Goal: Transaction & Acquisition: Book appointment/travel/reservation

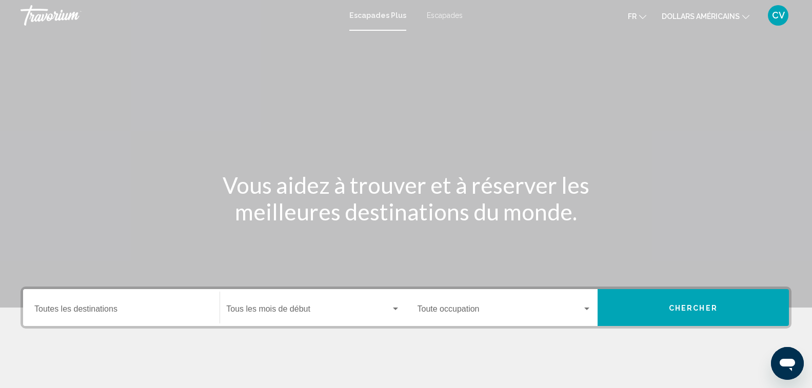
click at [112, 307] on input "Destination Toutes les destinations" at bounding box center [121, 311] width 174 height 9
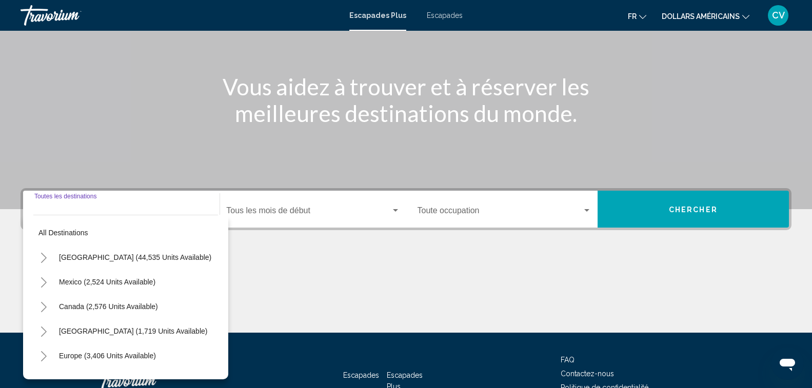
scroll to position [169, 0]
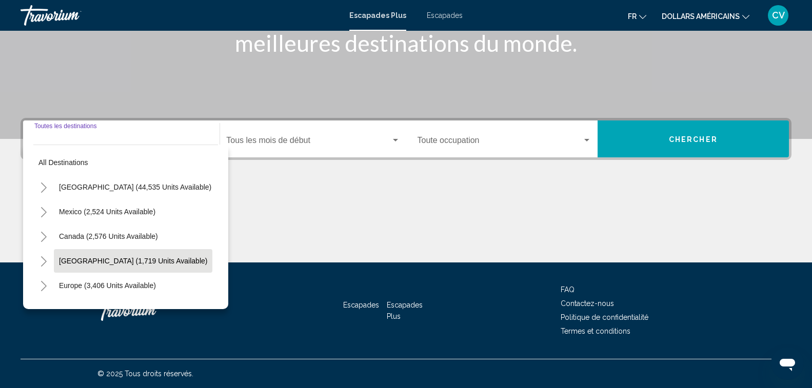
click at [119, 262] on span "[GEOGRAPHIC_DATA] (1,719 units available)" at bounding box center [133, 261] width 148 height 8
type input "**********"
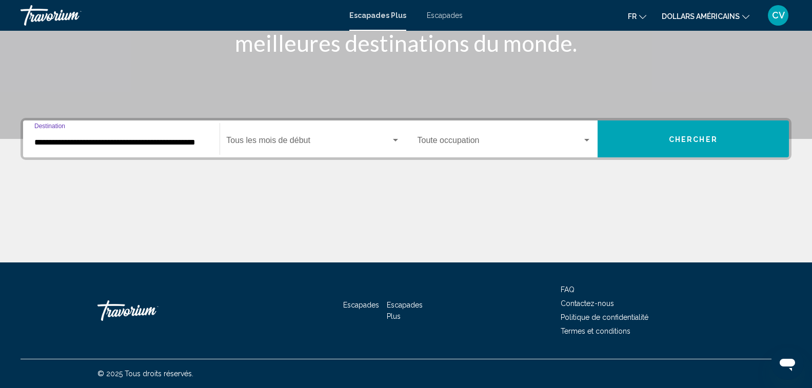
click at [264, 133] on div "Mois de début Tous les mois de début" at bounding box center [312, 139] width 173 height 32
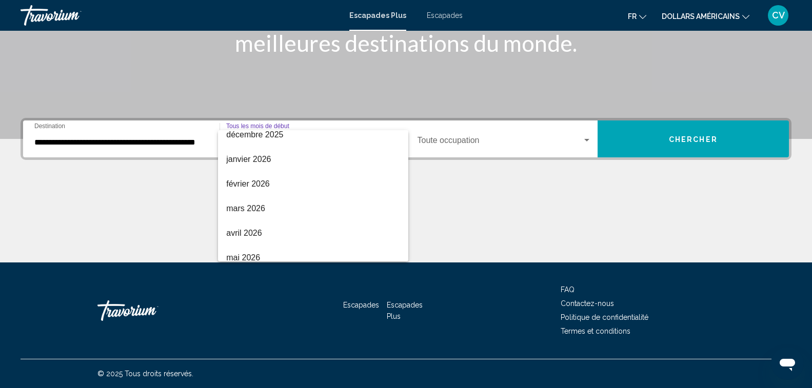
scroll to position [145, 0]
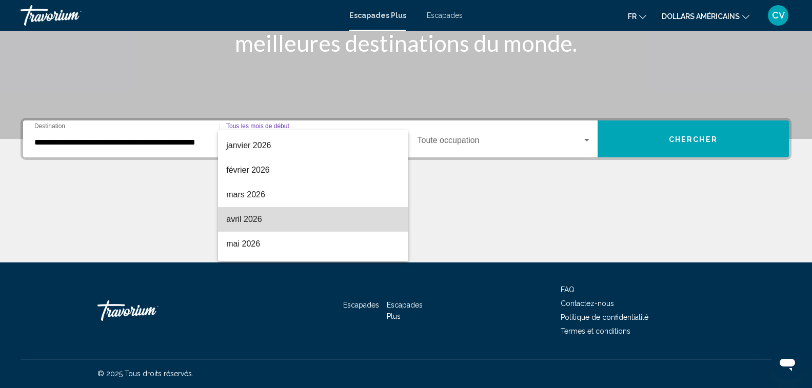
click at [361, 218] on span "avril 2026" at bounding box center [312, 219] width 173 height 25
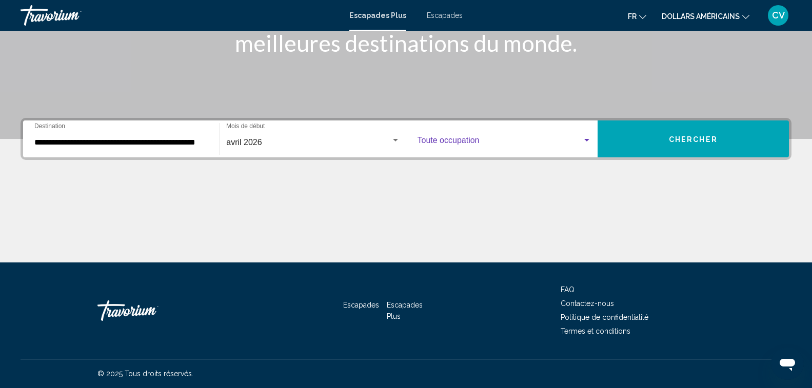
click at [476, 140] on span "Widget de recherche" at bounding box center [500, 142] width 165 height 9
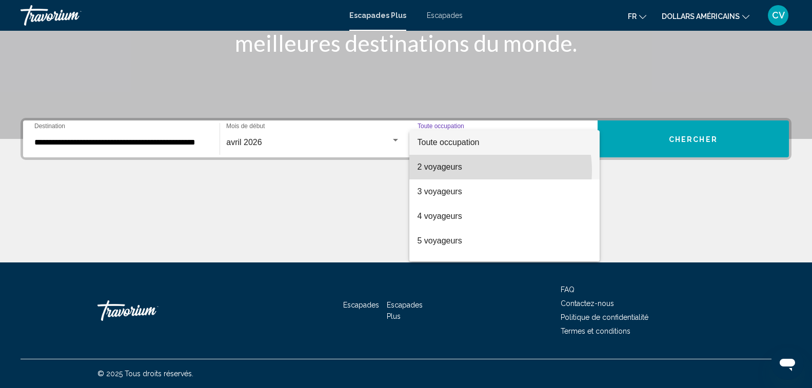
click at [467, 171] on span "2 voyageurs" at bounding box center [505, 167] width 174 height 25
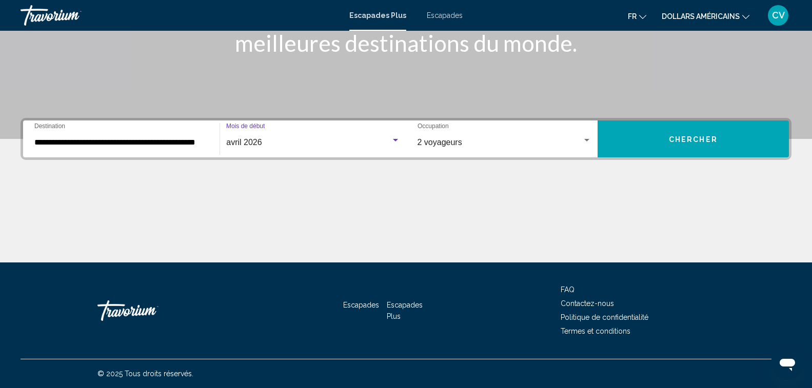
click at [396, 138] on div "Widget de recherche" at bounding box center [395, 140] width 9 height 8
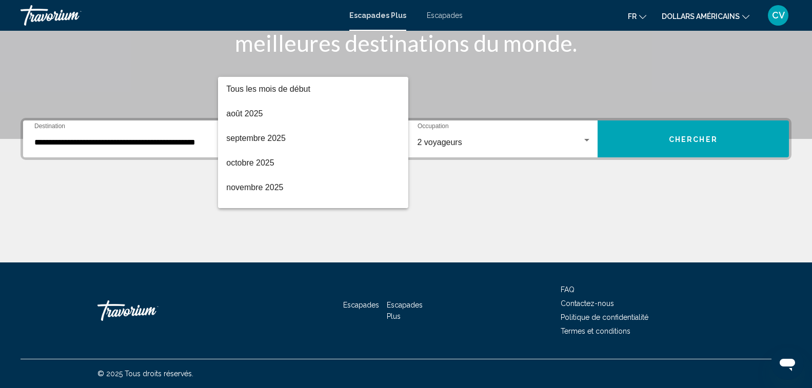
scroll to position [168, 0]
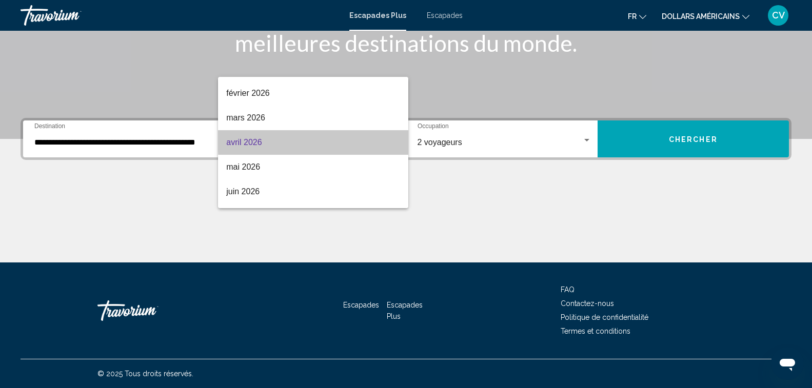
click at [396, 138] on mat-option "avril 2026" at bounding box center [313, 142] width 190 height 25
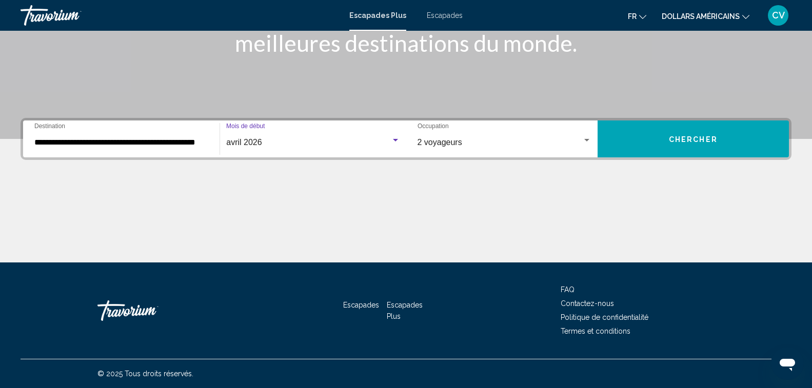
click at [700, 141] on font "Chercher" at bounding box center [693, 139] width 49 height 8
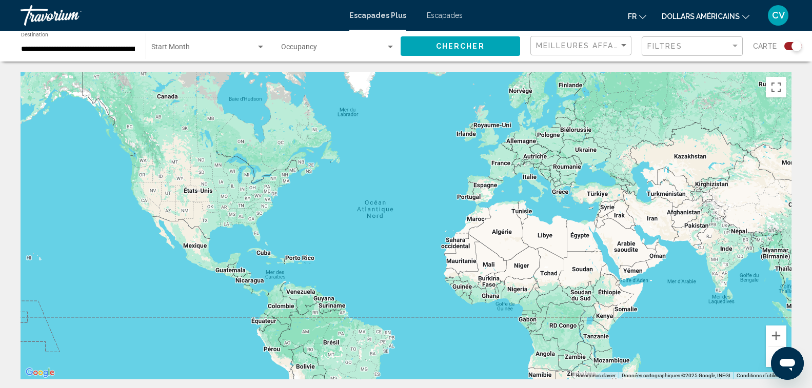
click at [782, 19] on font "CV" at bounding box center [778, 15] width 13 height 11
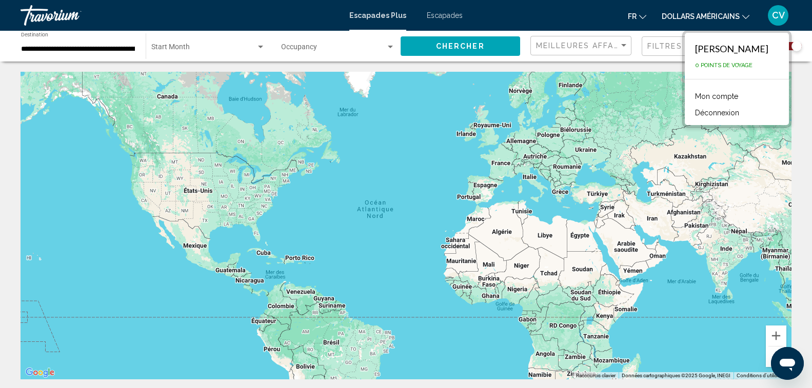
click at [731, 94] on font "Mon compte" at bounding box center [716, 96] width 43 height 8
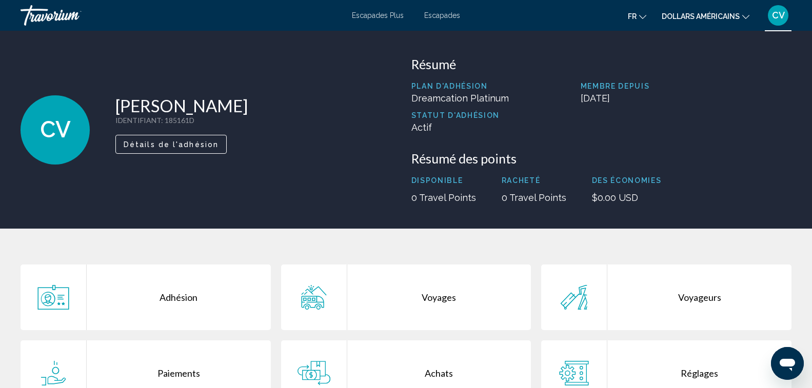
click at [180, 145] on span "Détails de l'adhésion" at bounding box center [171, 145] width 95 height 8
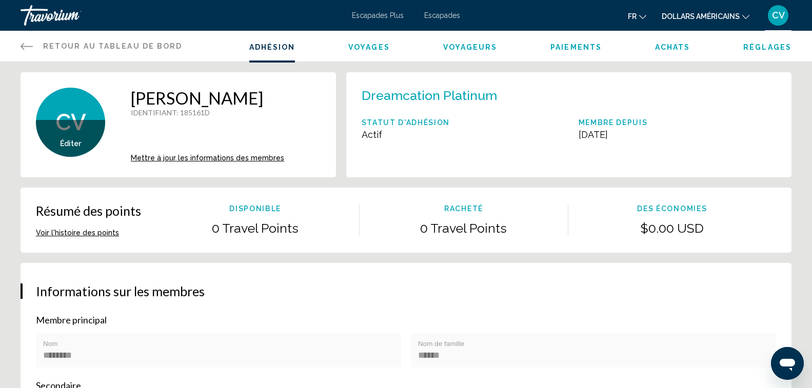
click at [24, 42] on icon "Contenu principal" at bounding box center [27, 46] width 12 height 12
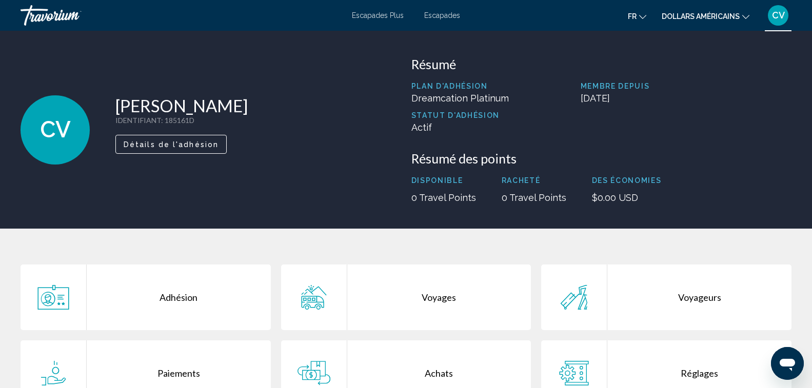
click at [446, 15] on font "Escapades" at bounding box center [442, 15] width 36 height 8
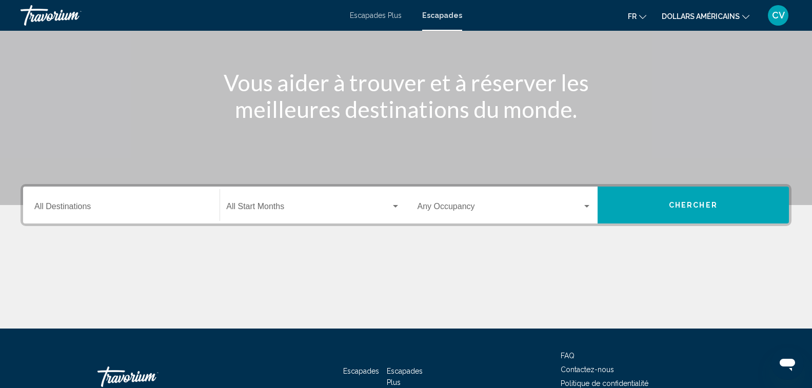
scroll to position [154, 0]
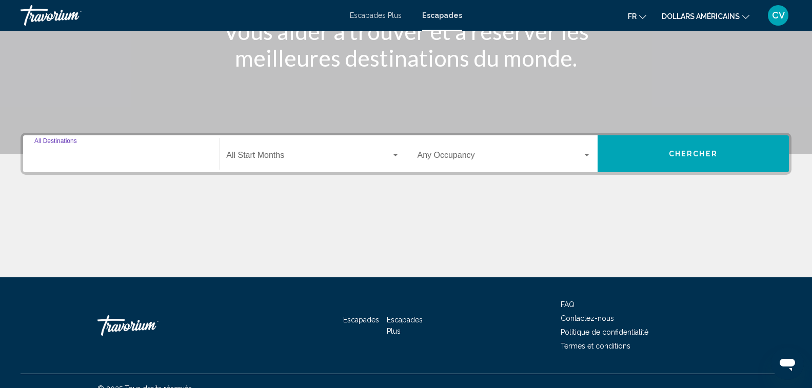
click at [137, 160] on input "Destination All Destinations" at bounding box center [121, 157] width 174 height 9
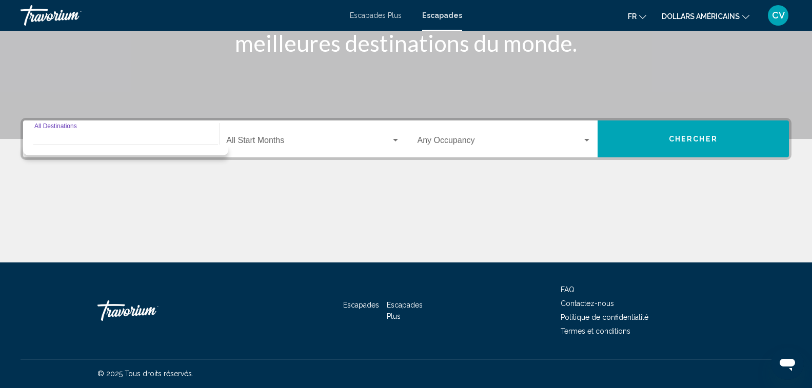
click at [129, 144] on input "Destination All Destinations" at bounding box center [121, 142] width 174 height 9
click at [113, 133] on div "Destination All Destinations" at bounding box center [121, 139] width 174 height 32
click at [88, 133] on div "Destination All Destinations" at bounding box center [121, 139] width 174 height 32
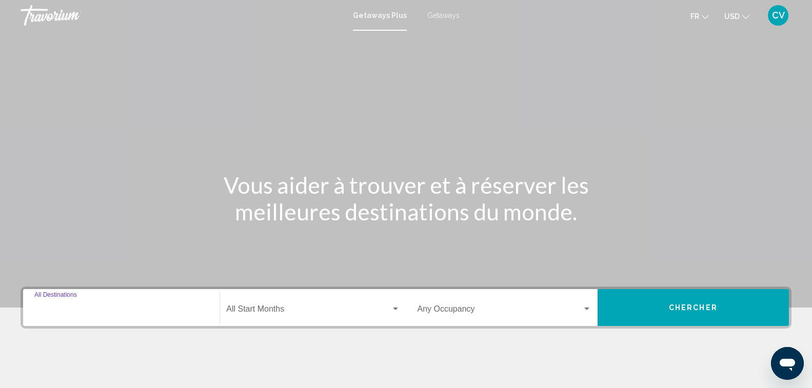
click at [147, 309] on input "Destination All Destinations" at bounding box center [121, 311] width 174 height 9
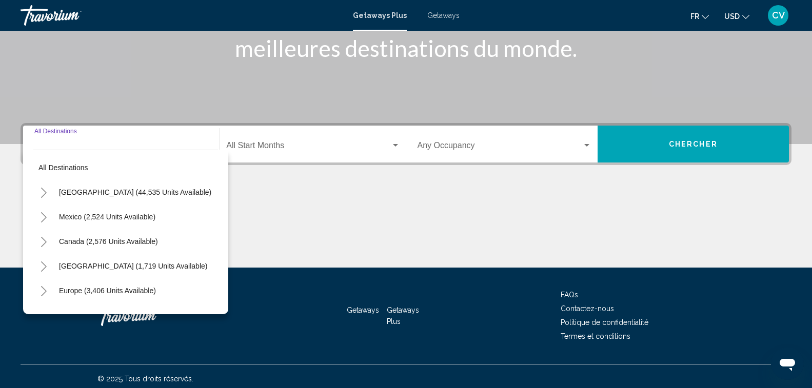
scroll to position [169, 0]
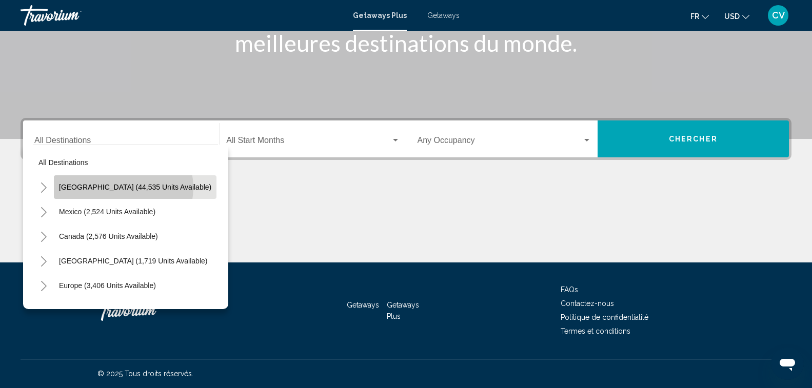
click at [123, 188] on span "[GEOGRAPHIC_DATA] (44,535 units available)" at bounding box center [135, 187] width 152 height 8
type input "**********"
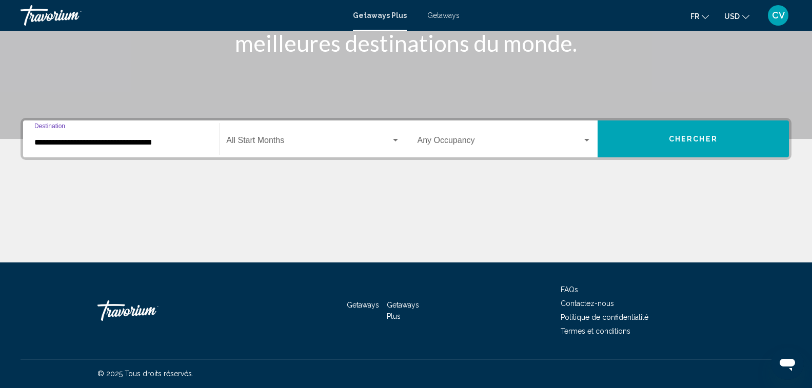
click at [256, 145] on span "Search widget" at bounding box center [308, 142] width 164 height 9
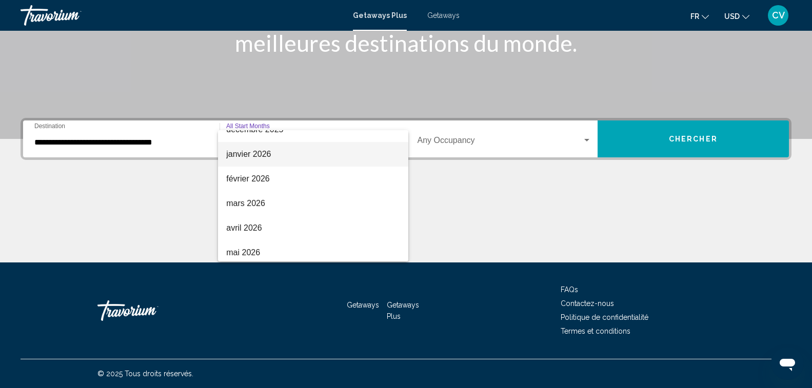
scroll to position [154, 0]
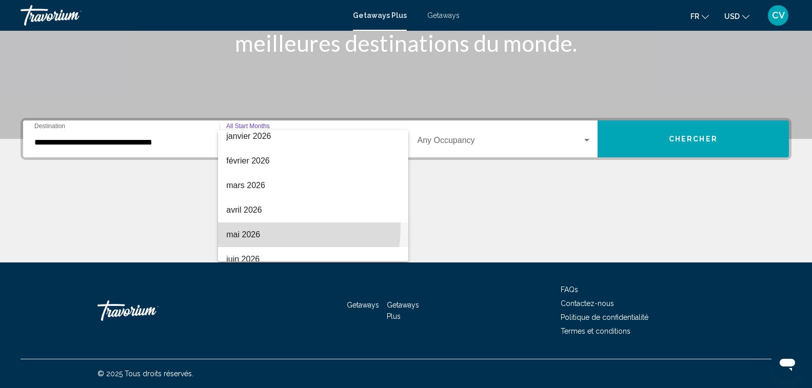
click at [242, 226] on span "mai 2026" at bounding box center [312, 235] width 173 height 25
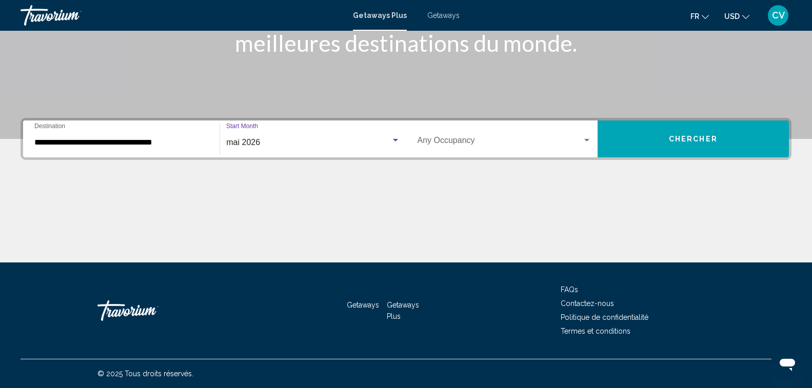
click at [455, 139] on span "Search widget" at bounding box center [500, 142] width 165 height 9
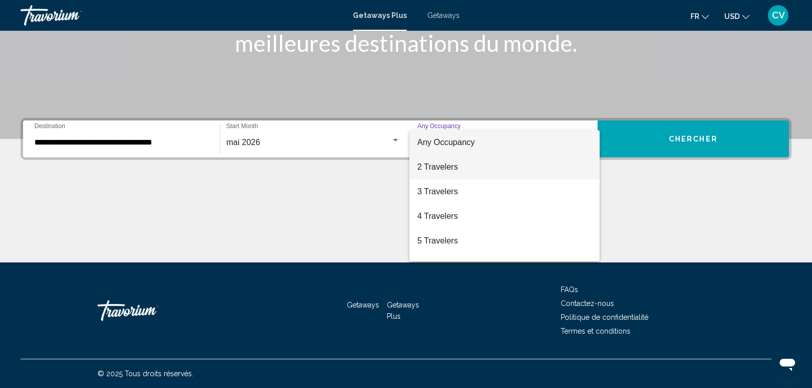
click at [474, 171] on span "2 Travelers" at bounding box center [505, 167] width 174 height 25
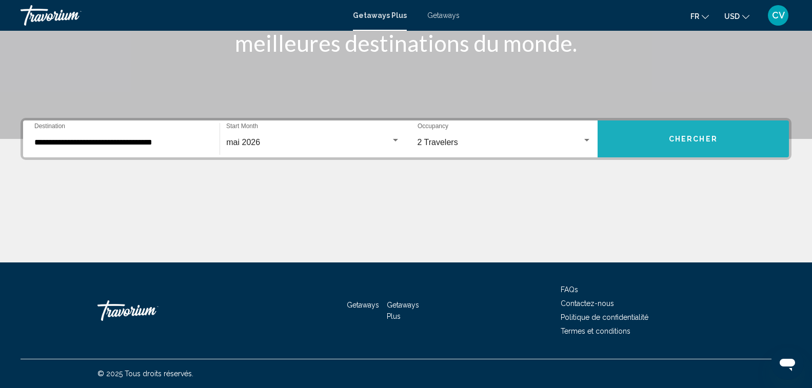
click at [693, 137] on span "Chercher" at bounding box center [693, 139] width 49 height 8
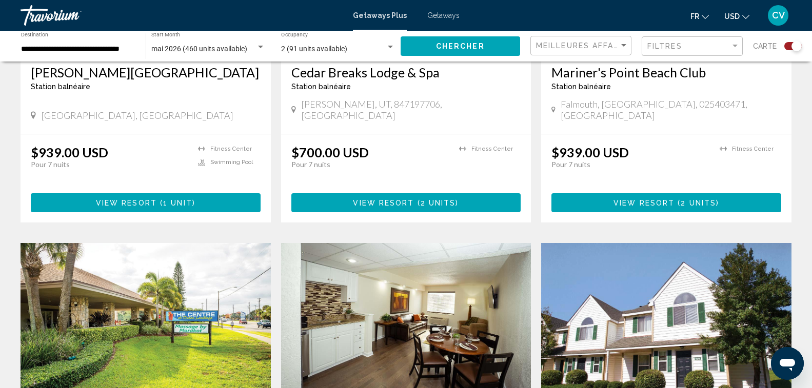
scroll to position [1243, 0]
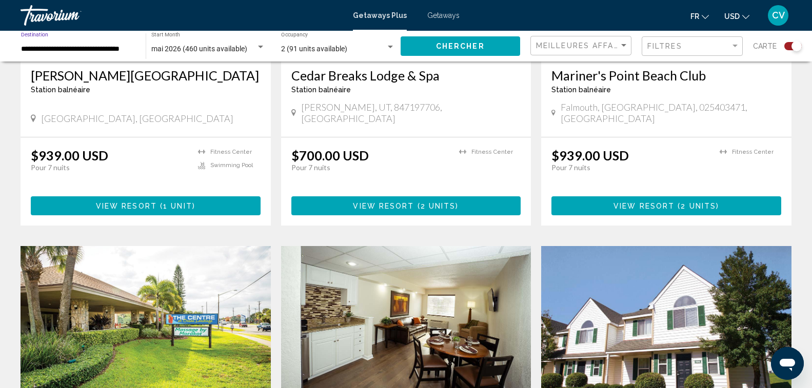
click at [69, 49] on input "**********" at bounding box center [78, 49] width 114 height 8
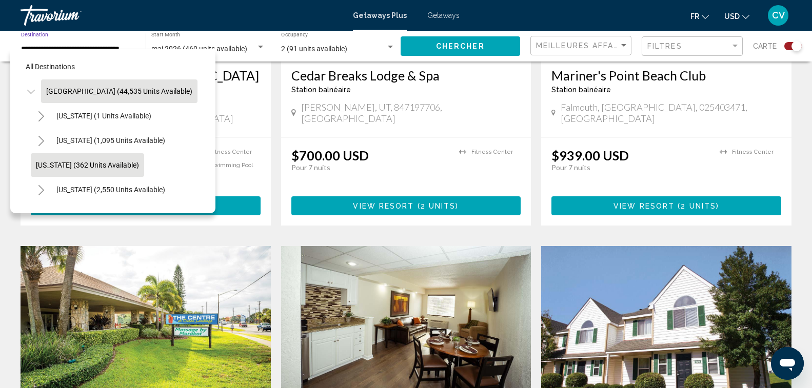
scroll to position [51, 0]
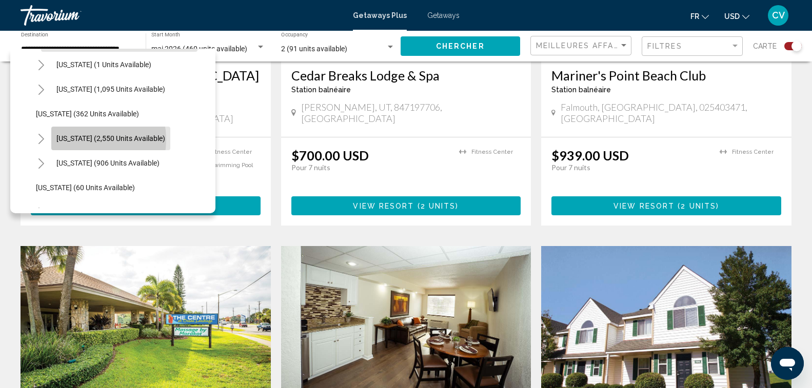
click at [86, 140] on span "[US_STATE] (2,550 units available)" at bounding box center [110, 138] width 109 height 8
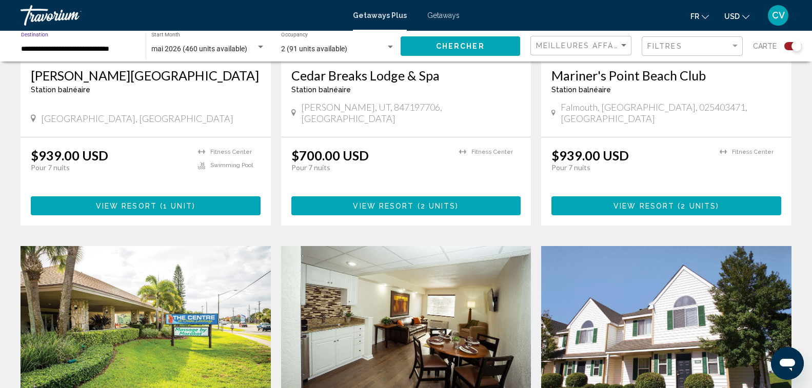
click at [475, 41] on button "Chercher" at bounding box center [461, 45] width 120 height 19
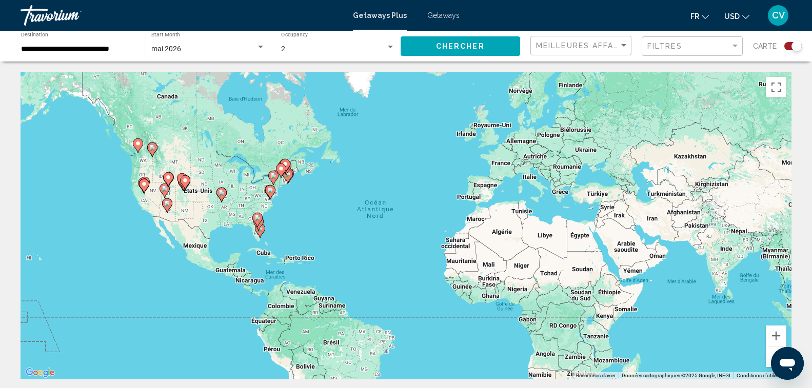
click at [140, 45] on div "**********" at bounding box center [77, 46] width 125 height 28
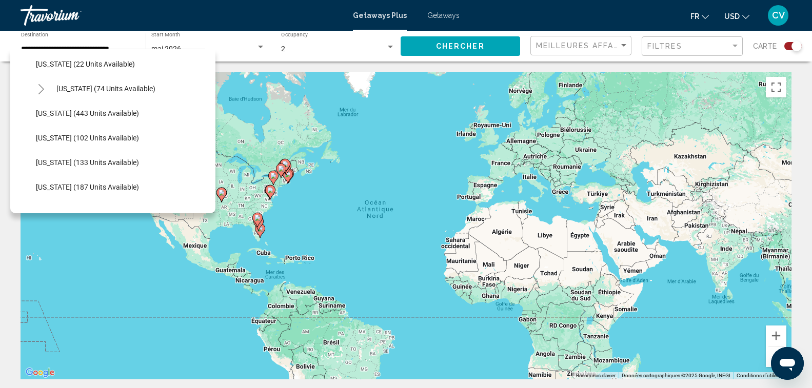
scroll to position [395, 0]
click at [42, 68] on icon "Toggle Hawaii (74 units available)" at bounding box center [41, 67] width 8 height 10
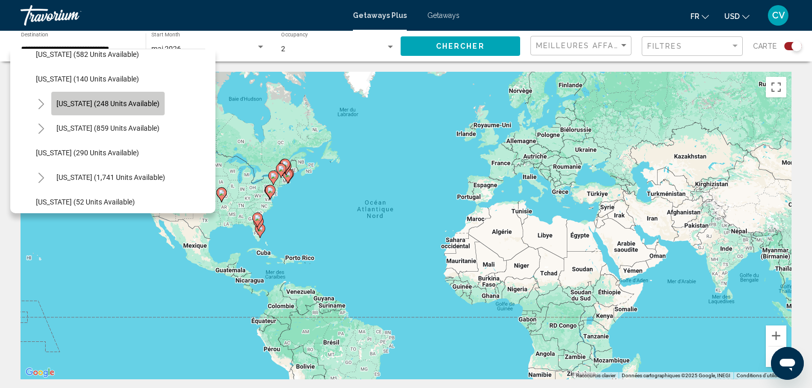
click at [146, 108] on button "[US_STATE] (248 units available)" at bounding box center [107, 104] width 113 height 24
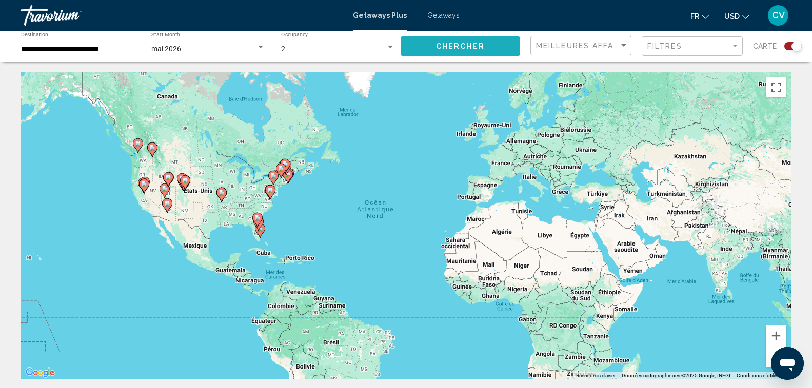
click at [460, 46] on span "Chercher" at bounding box center [460, 47] width 49 height 8
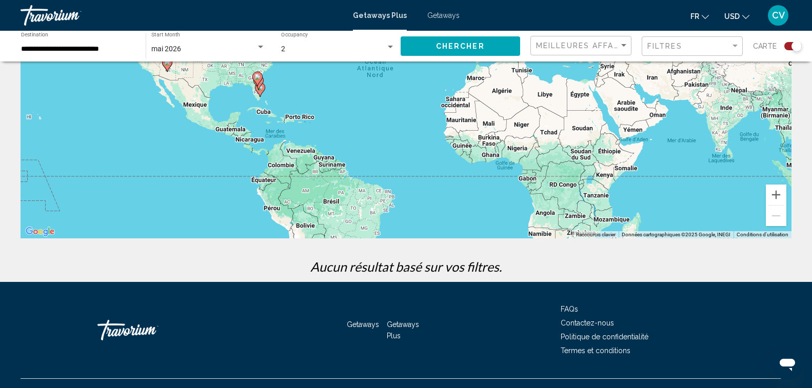
scroll to position [161, 0]
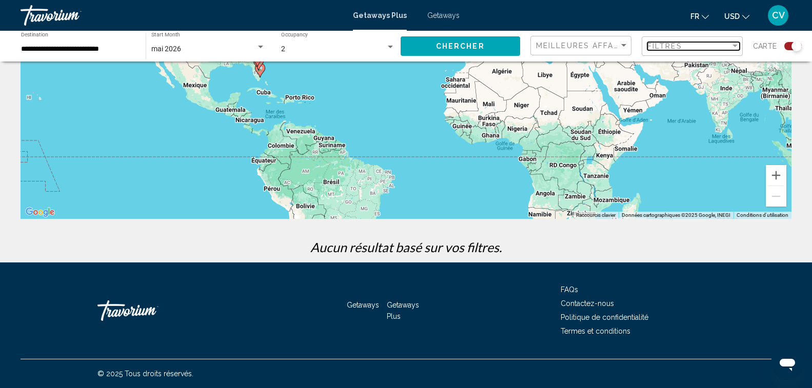
click at [735, 44] on div "Filter" at bounding box center [735, 46] width 9 height 8
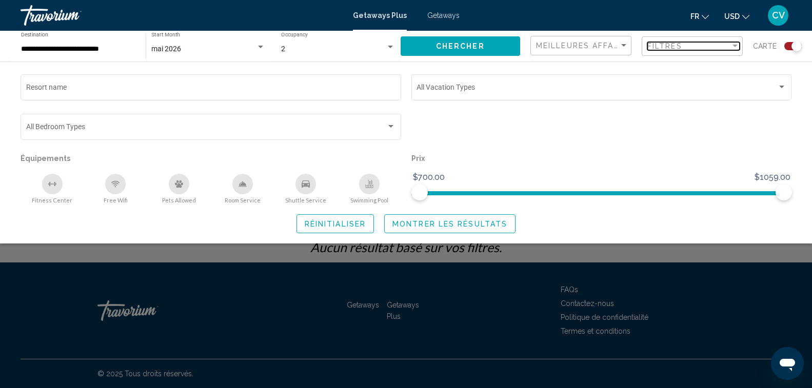
click at [735, 44] on div "Filter" at bounding box center [735, 46] width 9 height 8
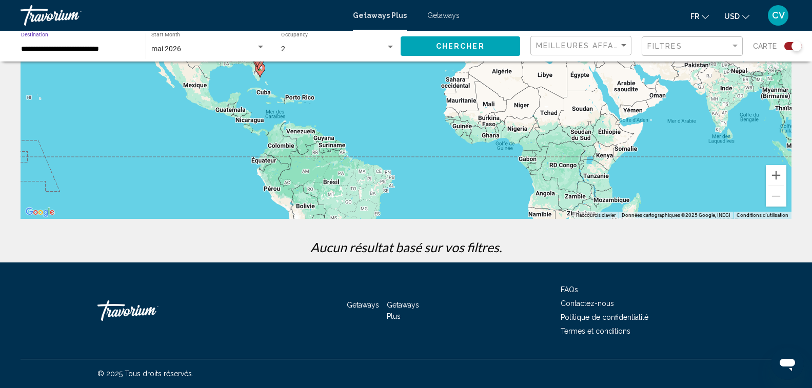
click at [122, 51] on input "**********" at bounding box center [78, 49] width 114 height 8
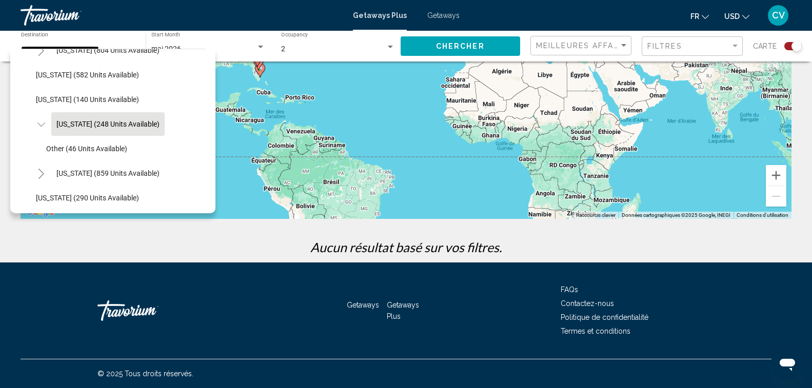
scroll to position [0, 0]
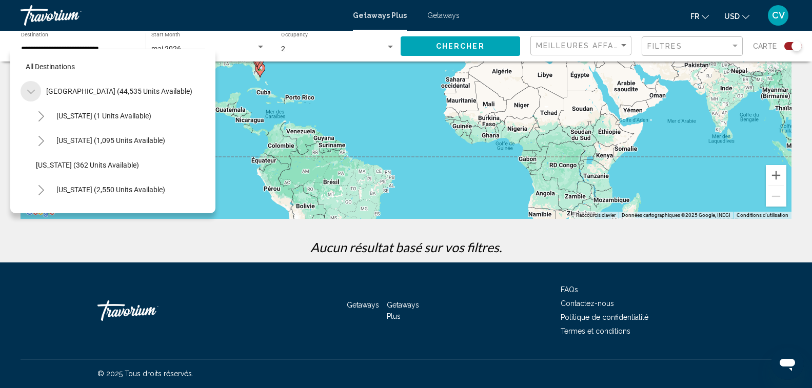
click at [32, 89] on icon "Toggle United States (44,535 units available)" at bounding box center [31, 92] width 8 height 10
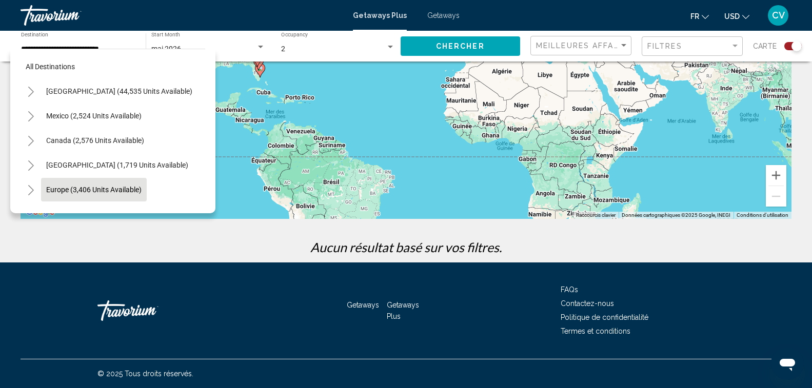
click at [72, 187] on span "Europe (3,406 units available)" at bounding box center [93, 190] width 95 height 8
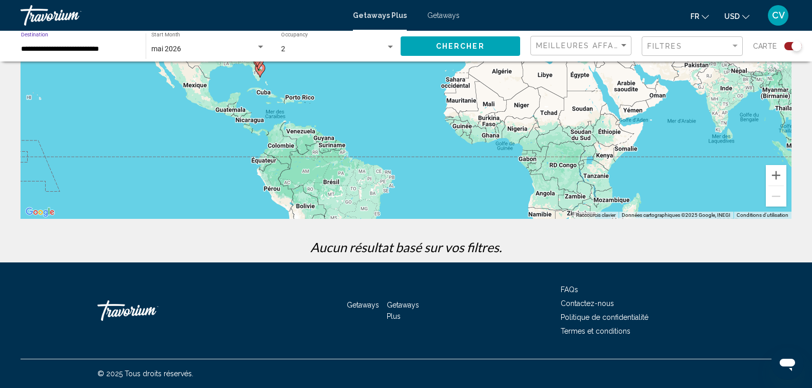
click at [443, 48] on span "Chercher" at bounding box center [460, 47] width 49 height 8
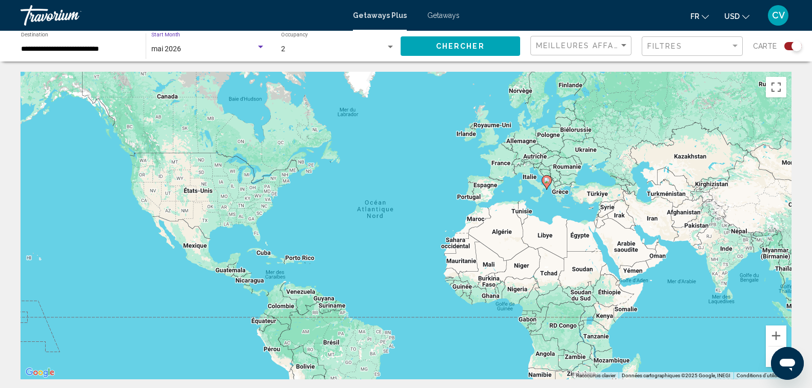
click at [165, 48] on span "mai 2026" at bounding box center [166, 49] width 30 height 8
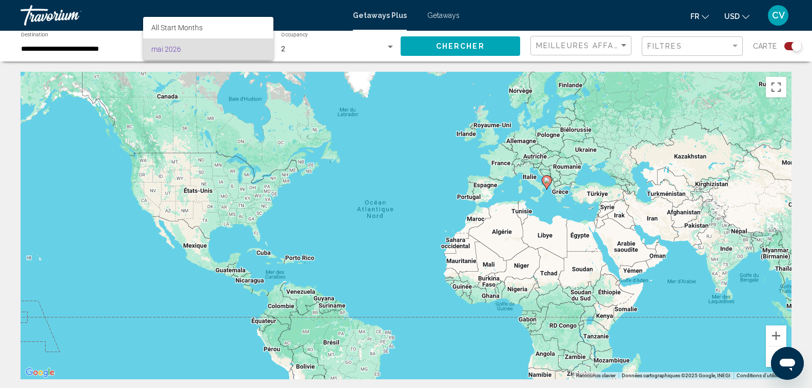
click at [121, 50] on div at bounding box center [406, 194] width 812 height 388
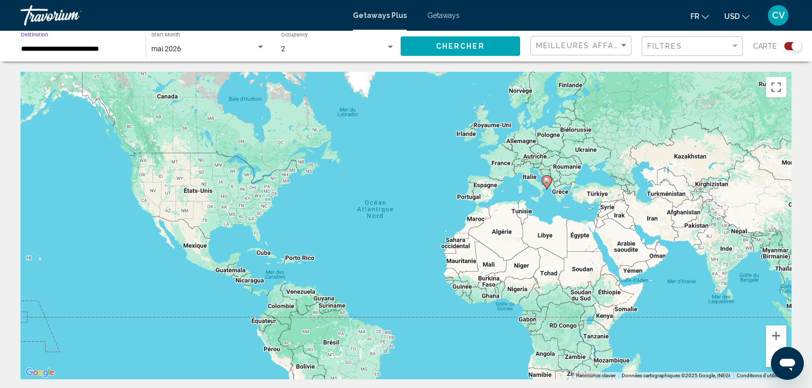
click at [121, 50] on input "**********" at bounding box center [78, 49] width 114 height 8
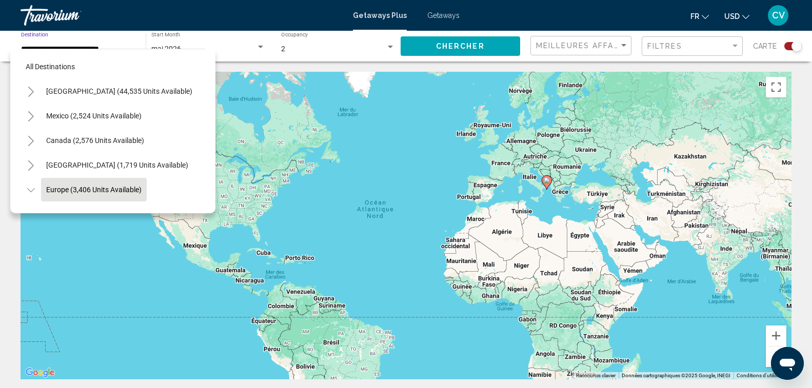
scroll to position [66, 0]
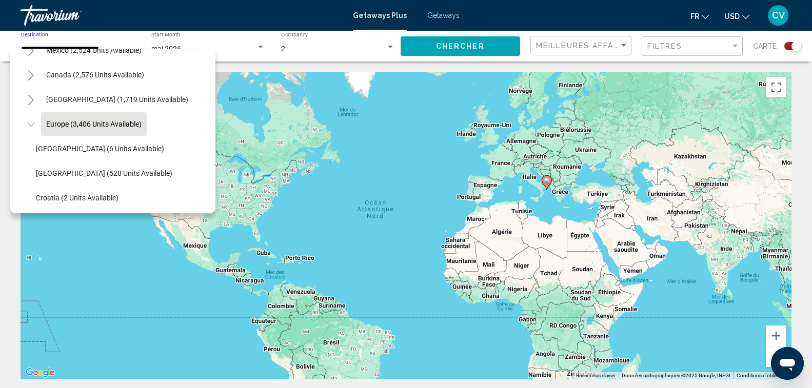
click at [31, 125] on icon "Toggle Europe (3,406 units available)" at bounding box center [31, 125] width 8 height 10
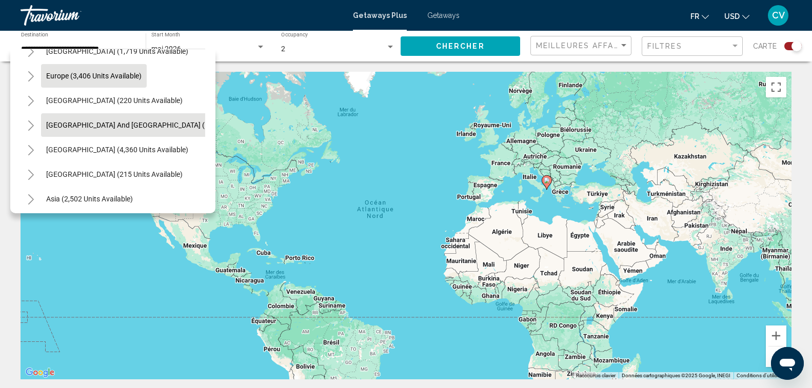
scroll to position [117, 0]
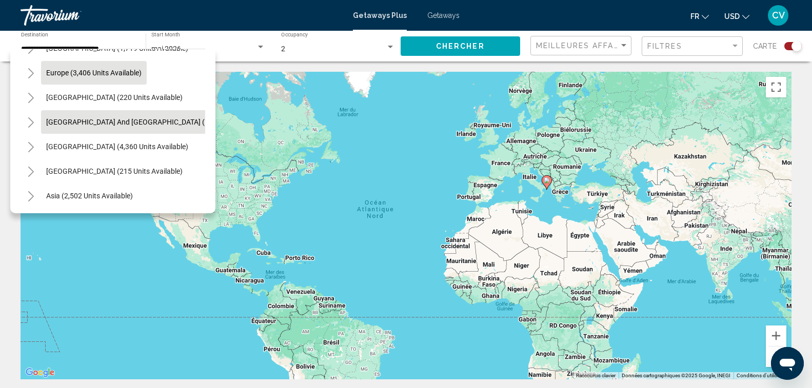
click at [80, 117] on button "[GEOGRAPHIC_DATA] and [GEOGRAPHIC_DATA] (143 units available)" at bounding box center [157, 122] width 232 height 24
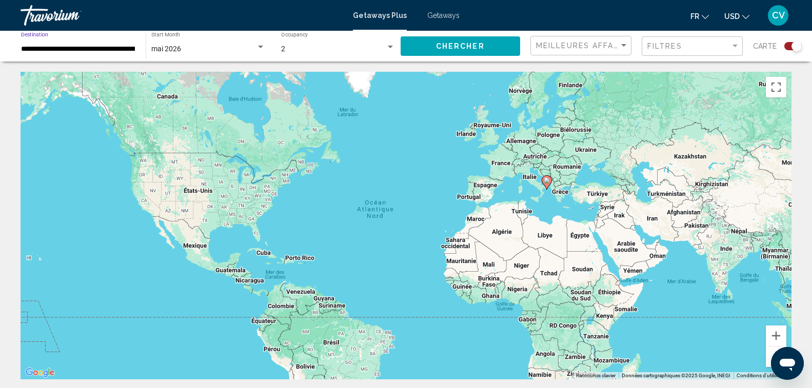
click at [135, 49] on div "**********" at bounding box center [77, 46] width 125 height 28
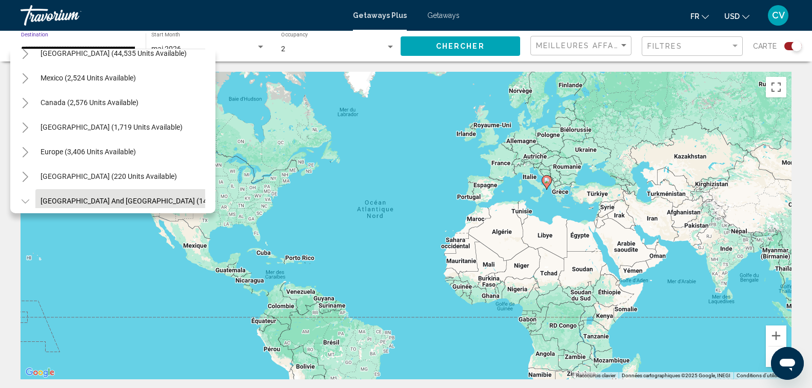
scroll to position [19, 6]
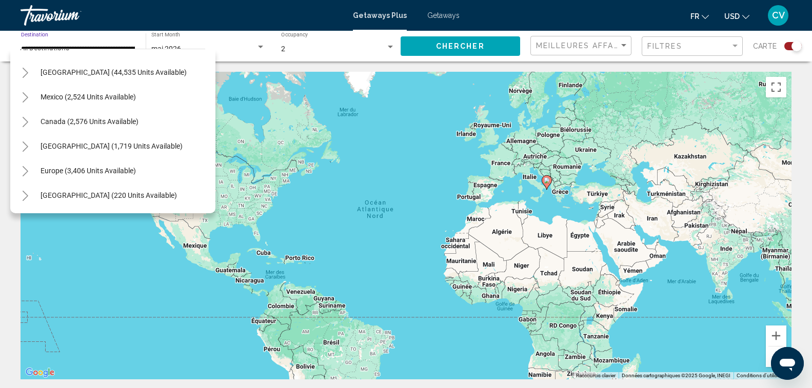
click at [27, 144] on icon "Toggle Caribbean & Atlantic Islands (1,719 units available)" at bounding box center [26, 147] width 8 height 10
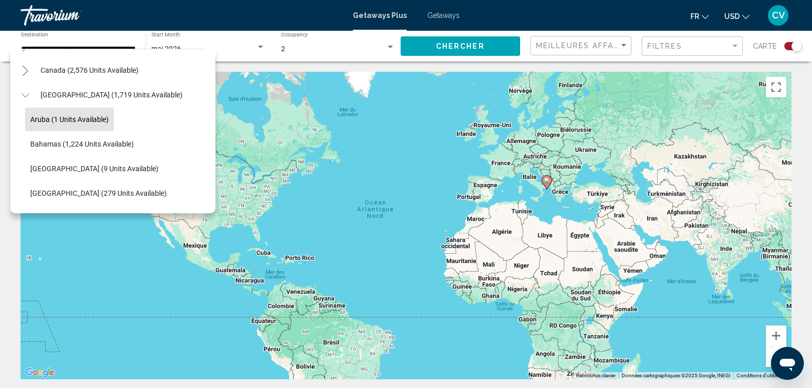
scroll to position [122, 6]
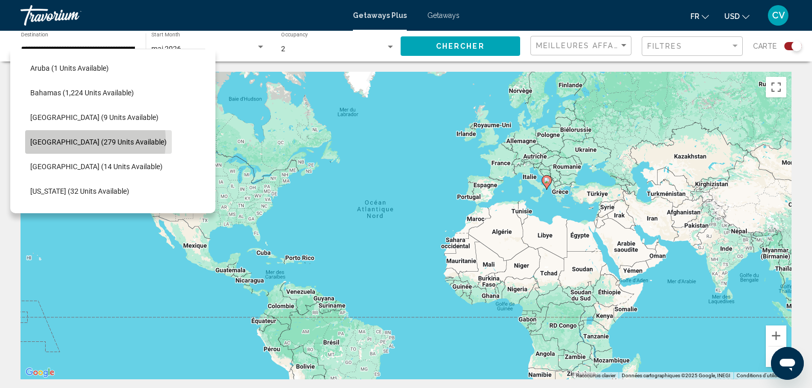
click at [55, 141] on span "[GEOGRAPHIC_DATA] (279 units available)" at bounding box center [98, 142] width 136 height 8
type input "**********"
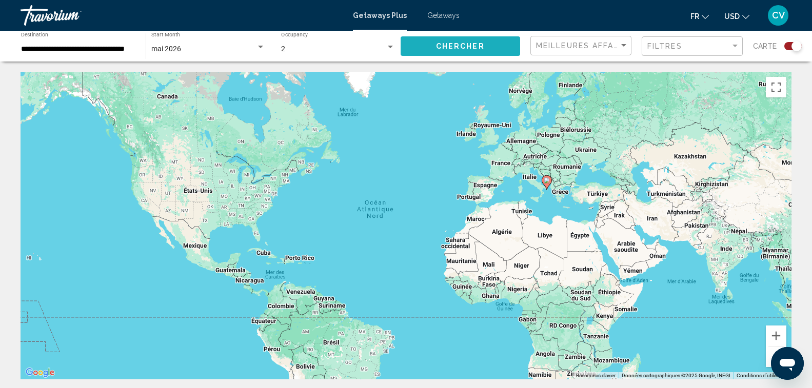
click at [452, 45] on span "Chercher" at bounding box center [460, 47] width 49 height 8
click at [261, 50] on div "Search widget" at bounding box center [260, 47] width 9 height 8
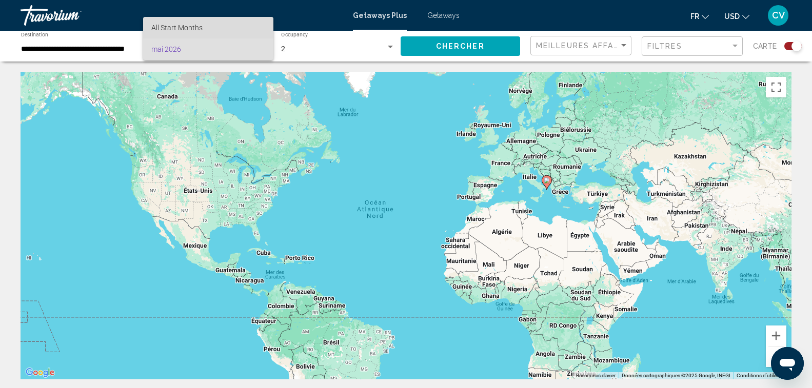
click at [241, 30] on span "All Start Months" at bounding box center [208, 28] width 114 height 22
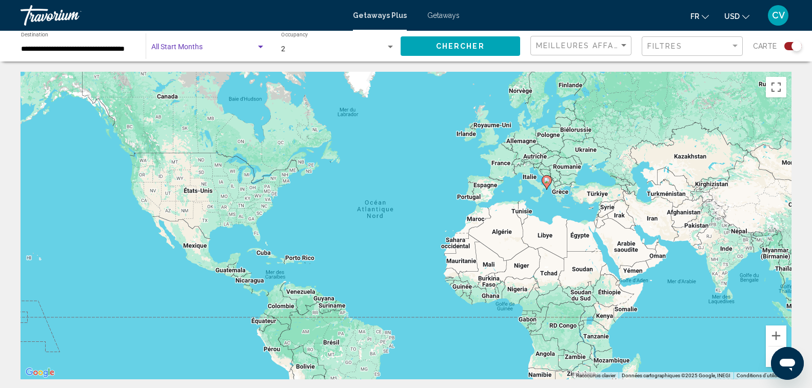
click at [454, 41] on button "Chercher" at bounding box center [461, 45] width 120 height 19
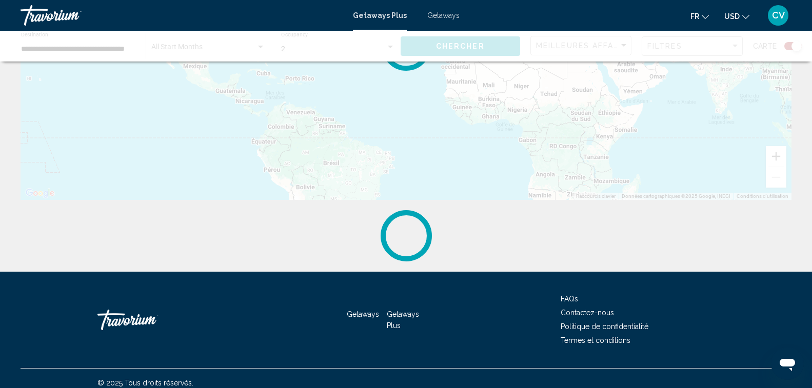
scroll to position [189, 0]
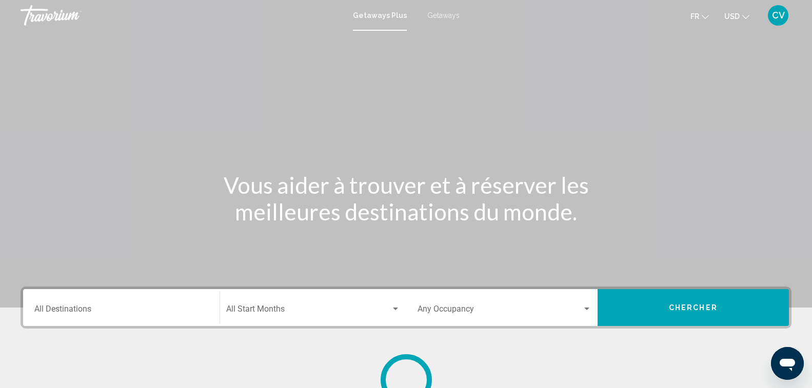
click at [122, 304] on div "Destination All Destinations" at bounding box center [121, 308] width 174 height 32
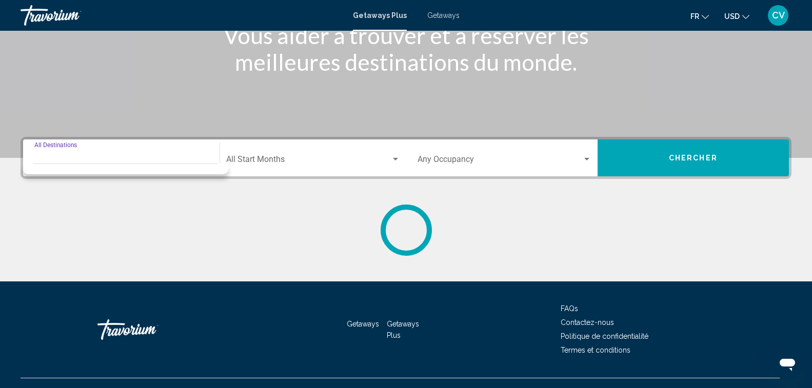
scroll to position [169, 0]
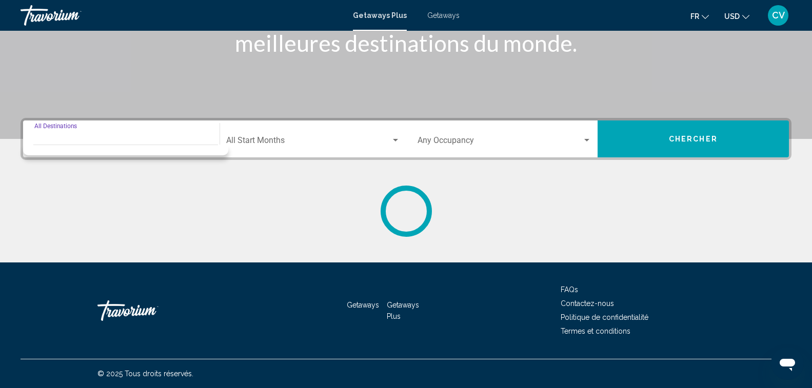
click at [179, 128] on div "Destination All Destinations" at bounding box center [121, 139] width 174 height 32
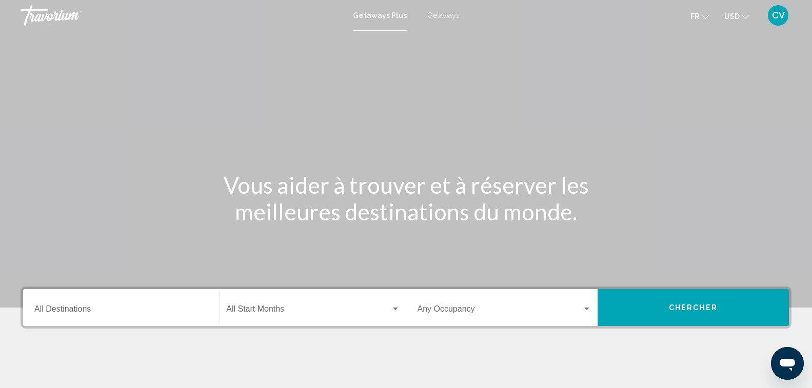
click at [150, 302] on div "Destination All Destinations" at bounding box center [121, 308] width 174 height 32
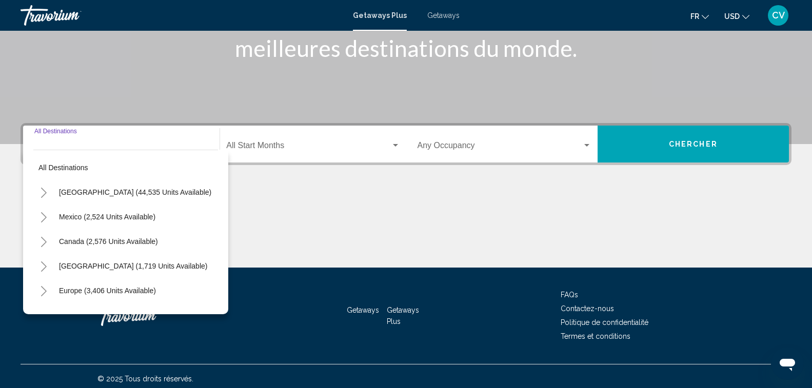
scroll to position [169, 0]
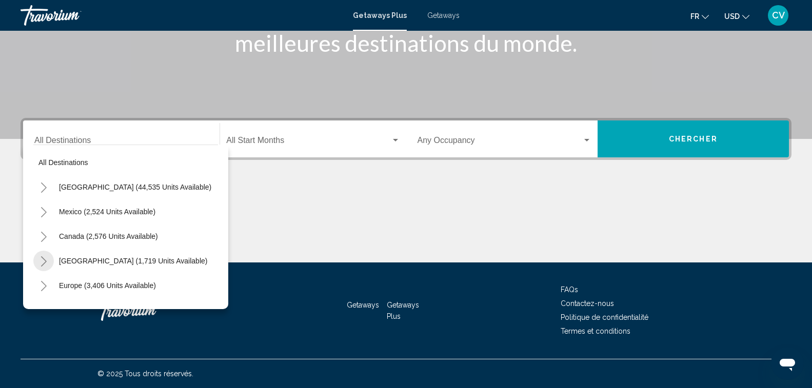
click at [40, 257] on icon "Toggle Caribbean & Atlantic Islands (1,719 units available)" at bounding box center [44, 262] width 8 height 10
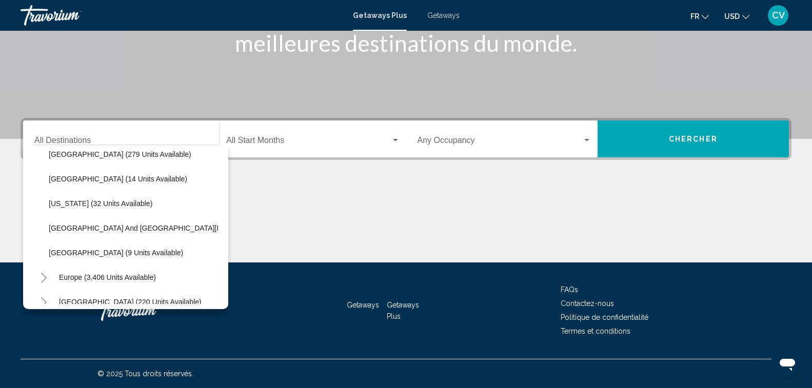
scroll to position [154, 0]
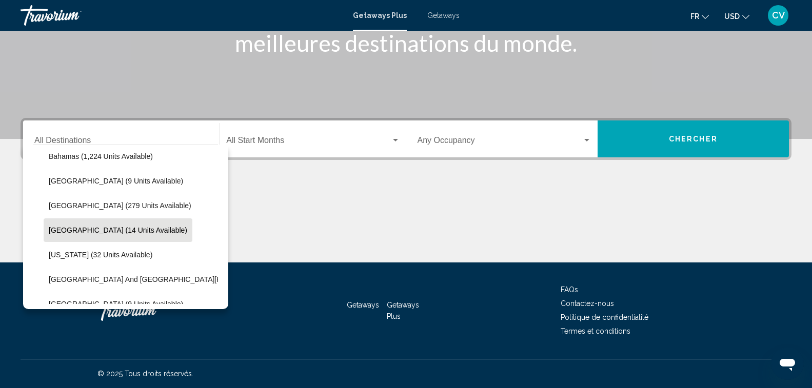
click at [85, 233] on span "[GEOGRAPHIC_DATA] (14 units available)" at bounding box center [118, 230] width 139 height 8
type input "**********"
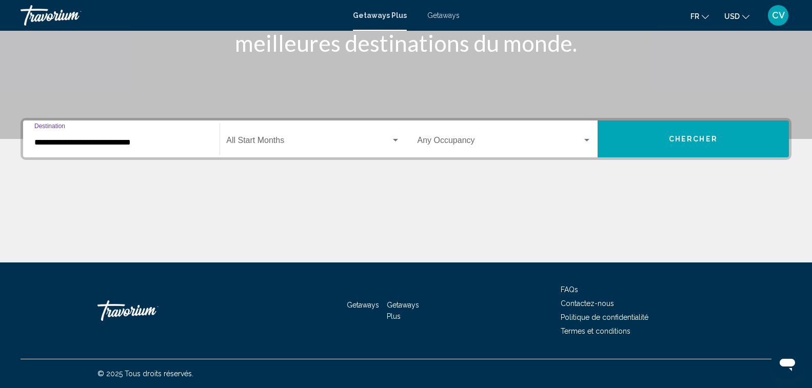
click at [297, 145] on span "Search widget" at bounding box center [308, 142] width 164 height 9
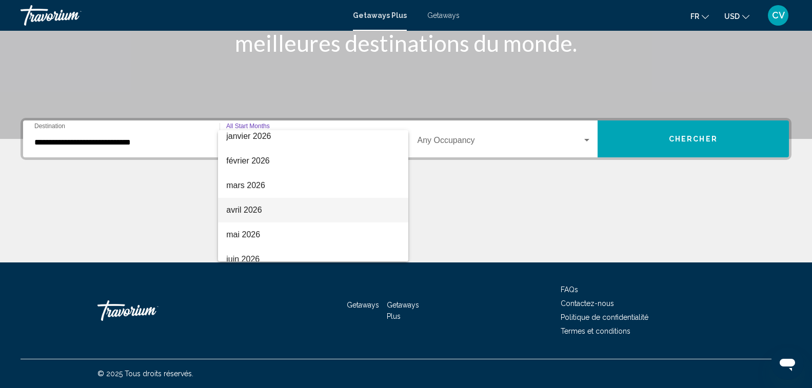
scroll to position [205, 0]
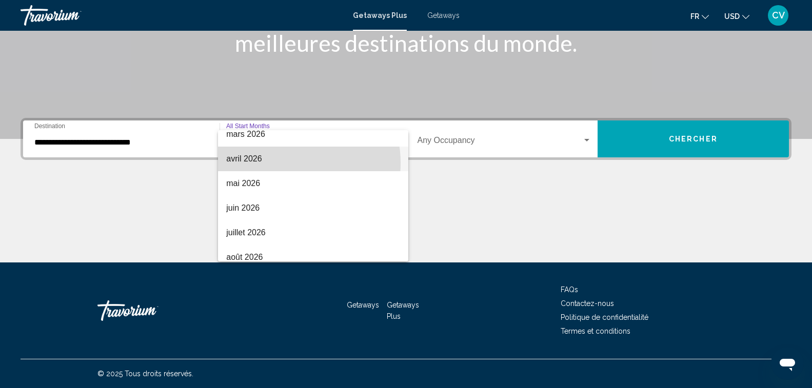
click at [282, 163] on span "avril 2026" at bounding box center [312, 159] width 173 height 25
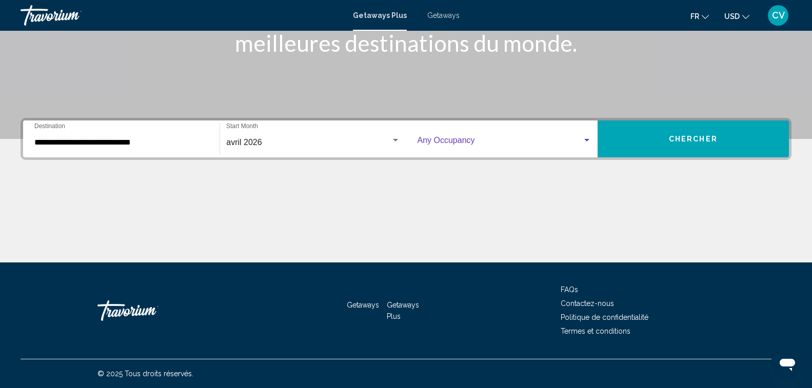
click at [473, 138] on span "Search widget" at bounding box center [500, 142] width 165 height 9
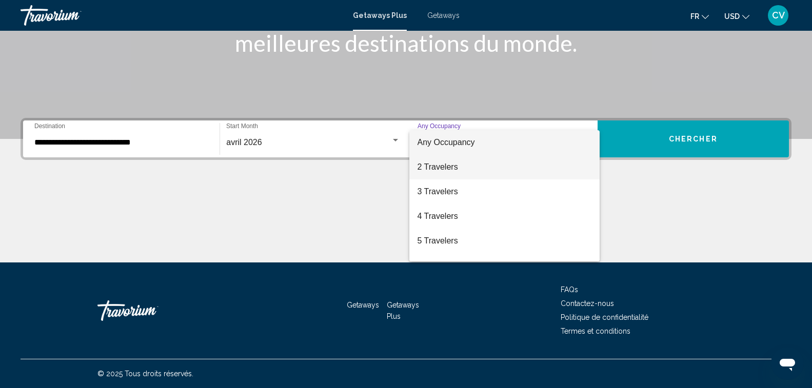
click at [476, 174] on span "2 Travelers" at bounding box center [505, 167] width 174 height 25
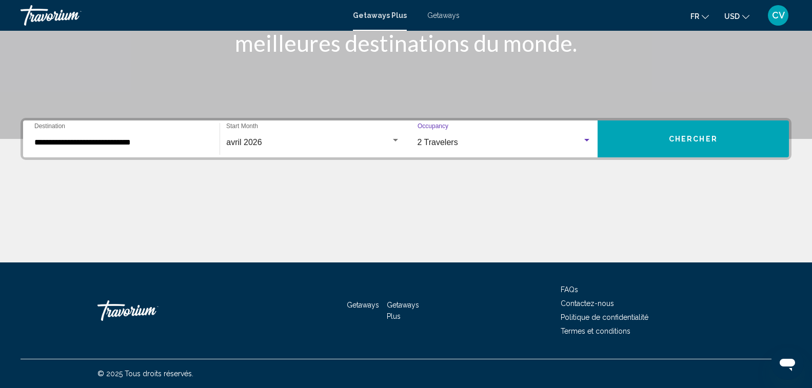
click at [678, 141] on span "Chercher" at bounding box center [693, 139] width 49 height 8
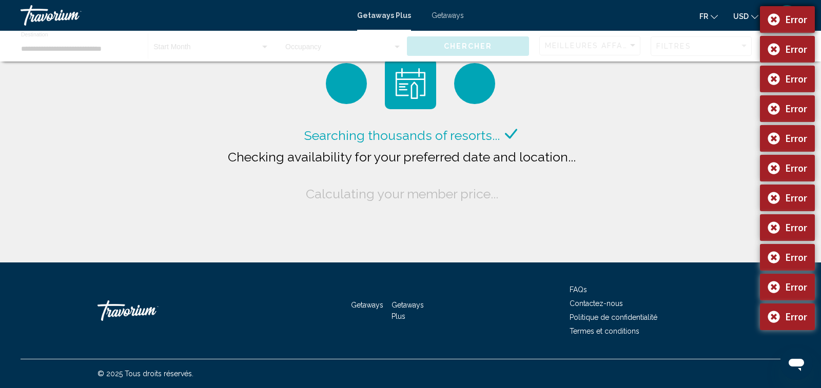
click at [772, 15] on div "Error" at bounding box center [787, 19] width 55 height 27
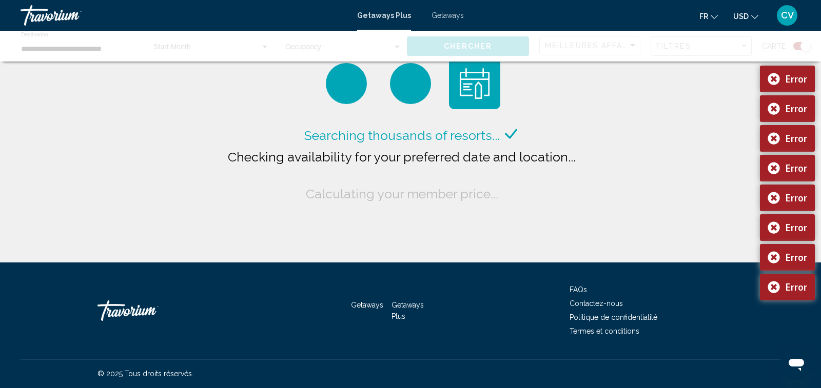
click at [772, 15] on div "Error" at bounding box center [787, 19] width 55 height 27
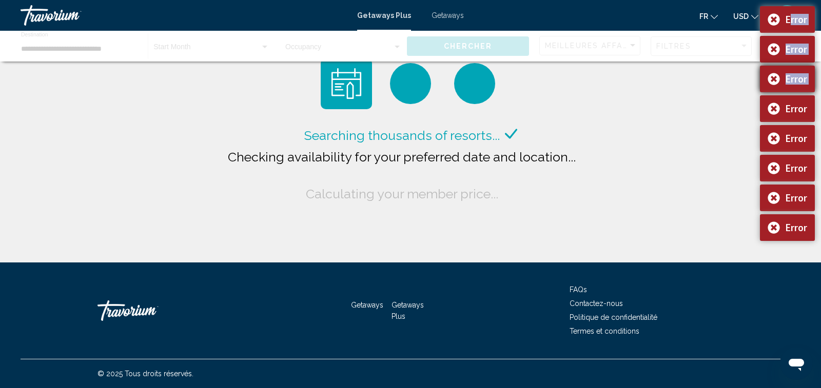
drag, startPoint x: 772, startPoint y: 16, endPoint x: 770, endPoint y: 72, distance: 56.0
click at [770, 72] on div "Error Error Error Error Error Error Error Error" at bounding box center [787, 125] width 55 height 238
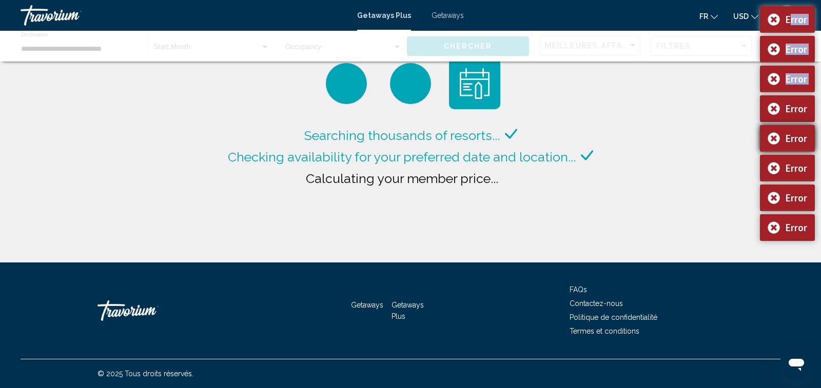
click at [770, 80] on div "Error Error Error Error Error Error Error Error" at bounding box center [787, 125] width 55 height 238
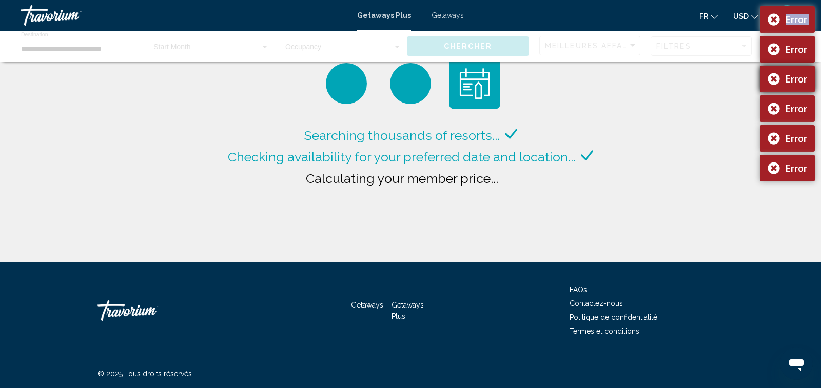
click at [770, 80] on div "Error" at bounding box center [787, 79] width 55 height 27
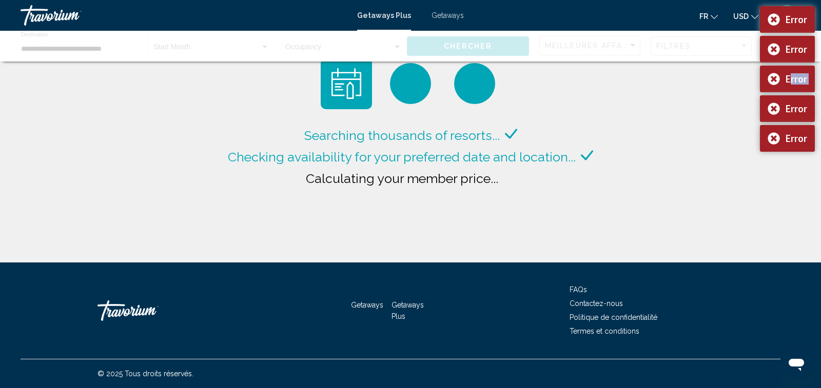
click at [770, 80] on div "Error" at bounding box center [787, 79] width 55 height 27
click at [770, 80] on body "**********" at bounding box center [410, 194] width 821 height 388
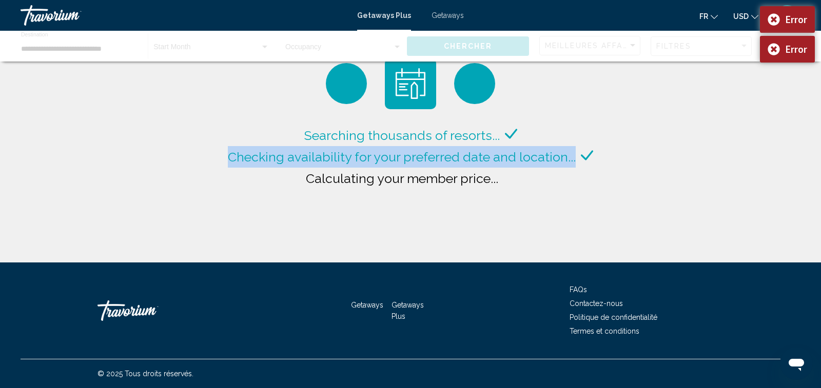
click at [770, 80] on div "Searching thousands of resorts... Checking availability for your preferred date…" at bounding box center [410, 131] width 821 height 263
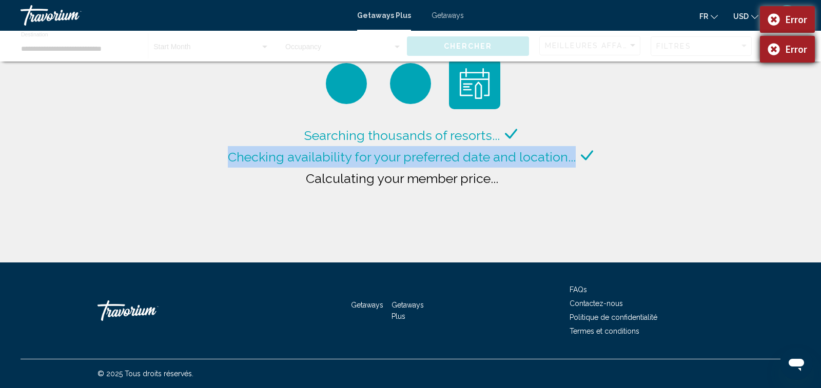
click at [774, 38] on div "Error" at bounding box center [787, 49] width 55 height 27
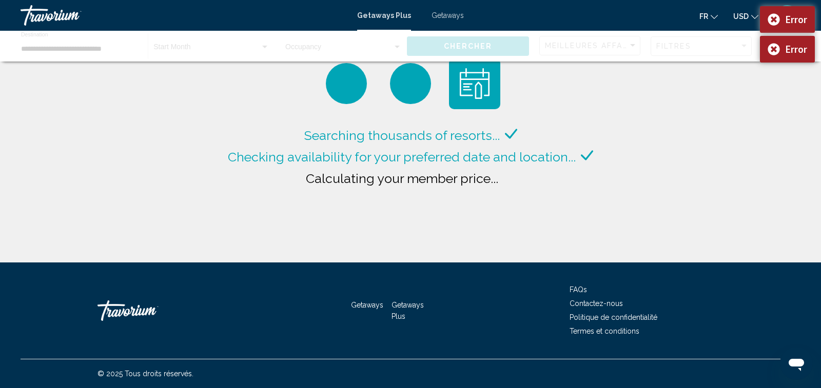
click at [775, 51] on div "Main content" at bounding box center [410, 46] width 821 height 31
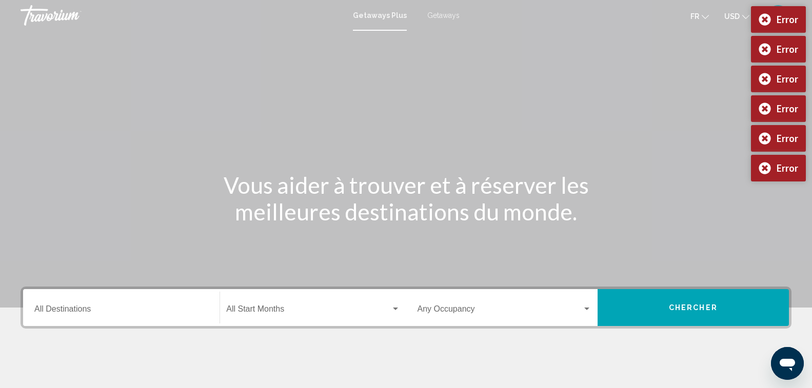
click at [208, 313] on input "Destination All Destinations" at bounding box center [121, 311] width 174 height 9
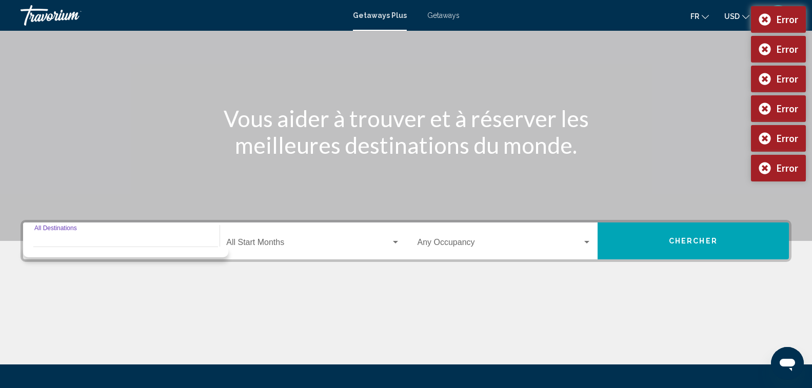
scroll to position [169, 0]
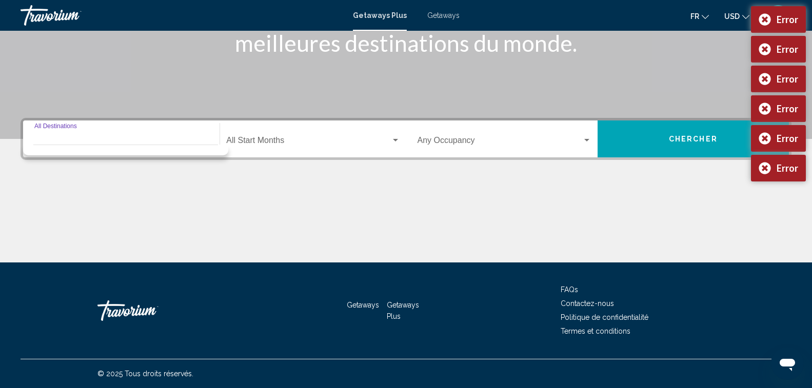
click at [75, 137] on div "Destination All Destinations" at bounding box center [121, 139] width 174 height 32
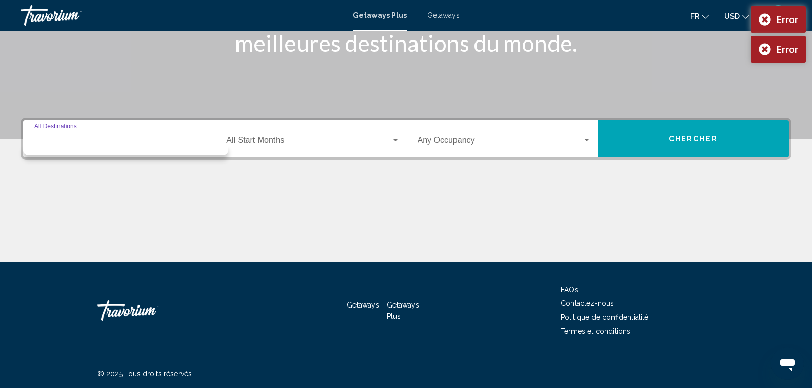
click at [707, 16] on icon "Change language" at bounding box center [705, 16] width 7 height 7
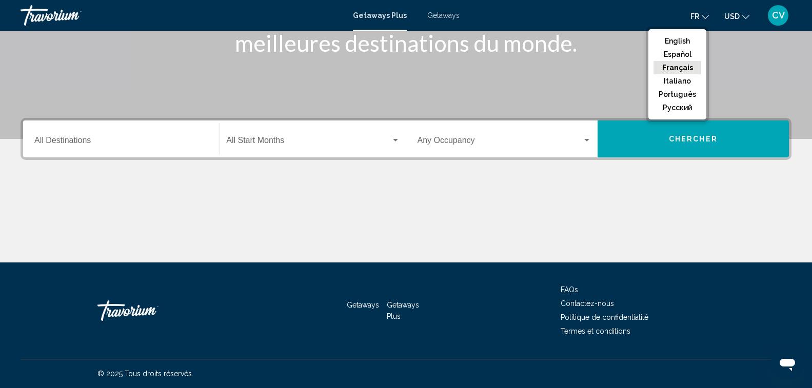
click at [689, 67] on button "Français" at bounding box center [678, 67] width 48 height 13
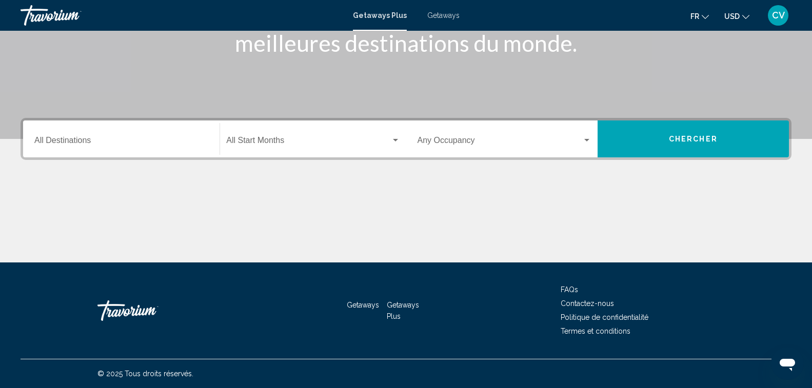
click at [397, 304] on span "Getaways Plus" at bounding box center [403, 310] width 32 height 19
